Goal: Transaction & Acquisition: Purchase product/service

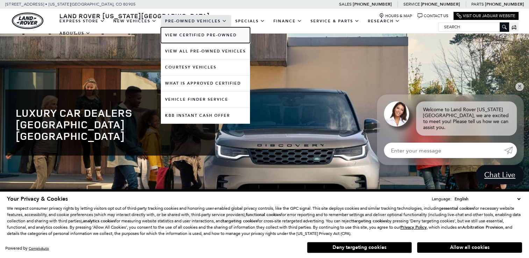
click at [201, 33] on link "View Certified Pre-Owned" at bounding box center [205, 35] width 89 height 16
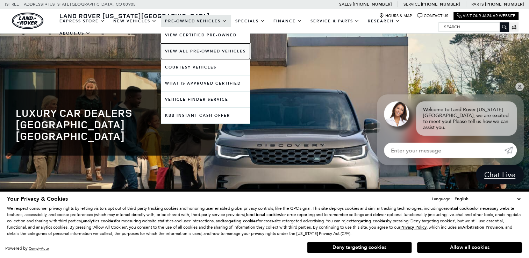
click at [201, 50] on link "View All Pre-Owned Vehicles" at bounding box center [205, 51] width 89 height 16
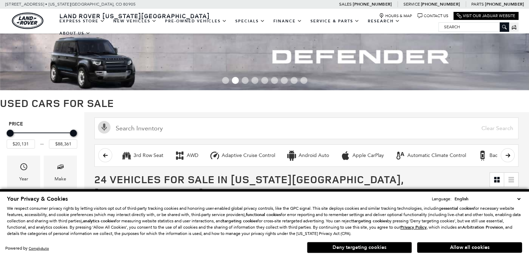
click at [371, 244] on button "Deny targeting cookies" at bounding box center [359, 247] width 105 height 11
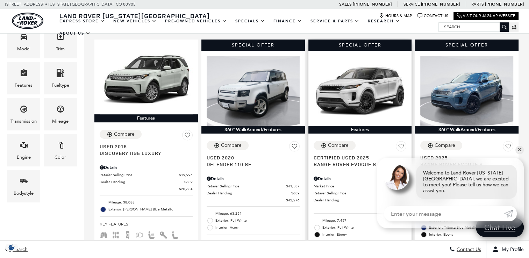
scroll to position [142, 0]
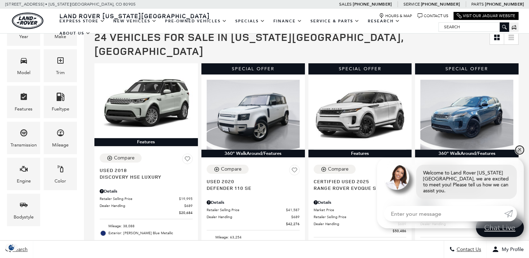
click at [520, 154] on link "✕" at bounding box center [519, 150] width 8 height 8
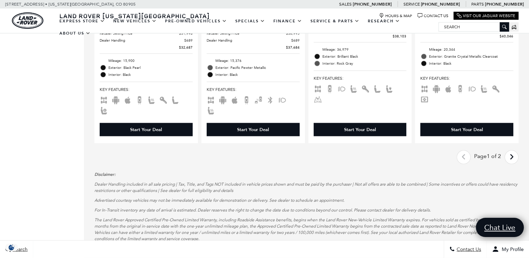
scroll to position [1411, 0]
